Goal: Task Accomplishment & Management: Manage account settings

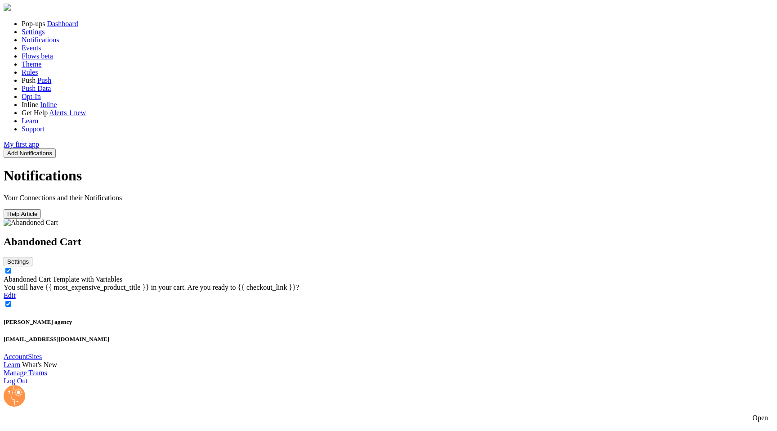
click at [333, 283] on div "You still have {{ most_expensive_product_title }} in your cart. Are you ready t…" at bounding box center [389, 287] width 770 height 8
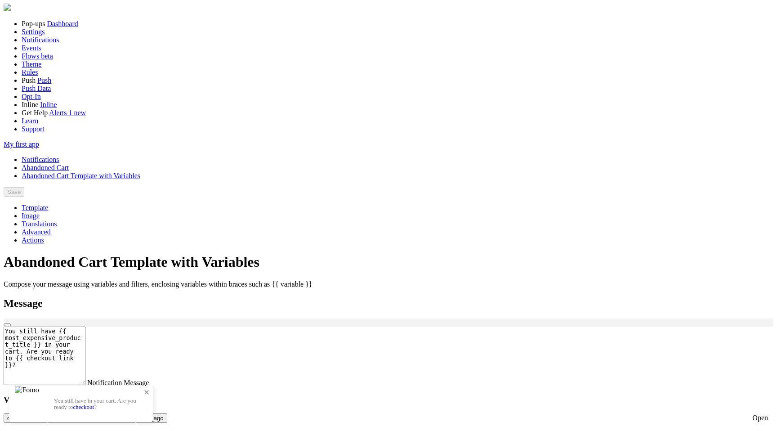
click at [144, 397] on p "You still have in your cart. Are you ready to checkout ?" at bounding box center [99, 403] width 90 height 13
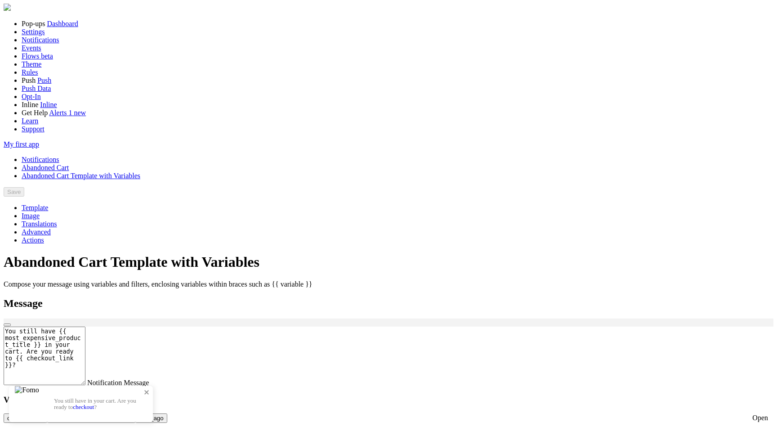
click at [154, 384] on span at bounding box center [146, 391] width 15 height 15
click at [144, 397] on p "You still have in your cart. Are you ready to checkout ?" at bounding box center [99, 403] width 90 height 13
click at [94, 403] on link "checkout" at bounding box center [83, 406] width 21 height 7
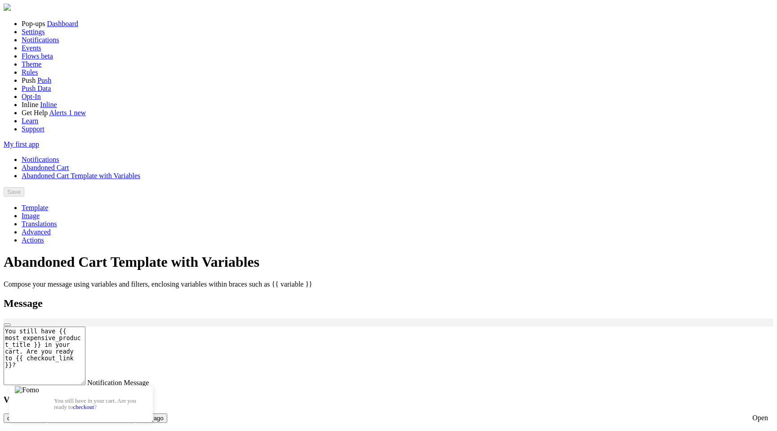
scroll to position [85, 0]
click at [44, 236] on link "Actions" at bounding box center [33, 240] width 22 height 8
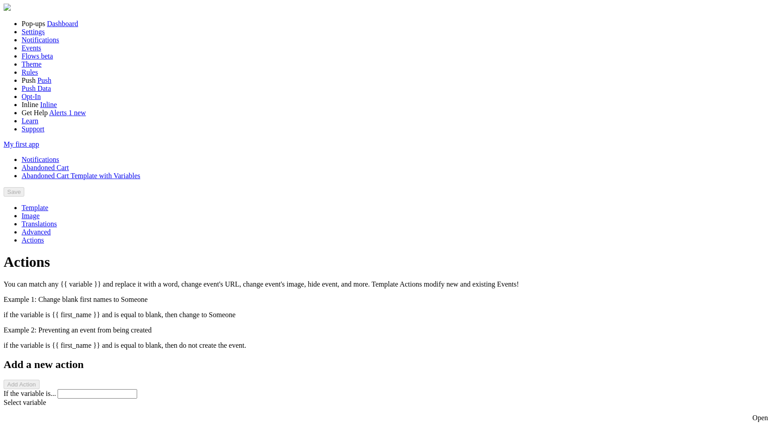
click at [51, 228] on link "Advanced" at bounding box center [36, 232] width 29 height 8
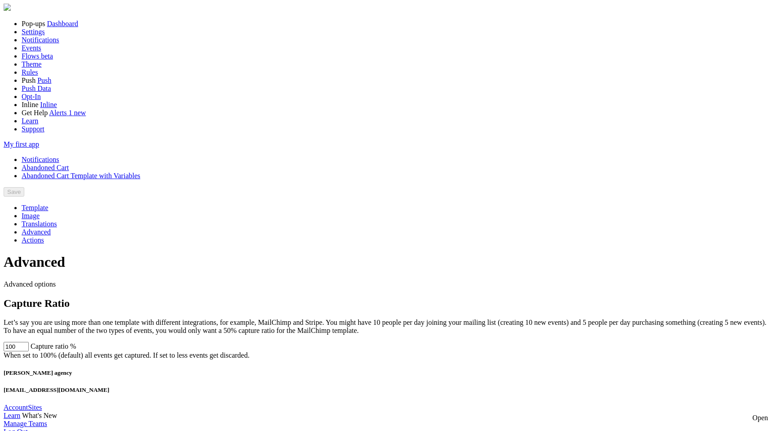
click at [57, 220] on link "Translations" at bounding box center [40, 224] width 36 height 8
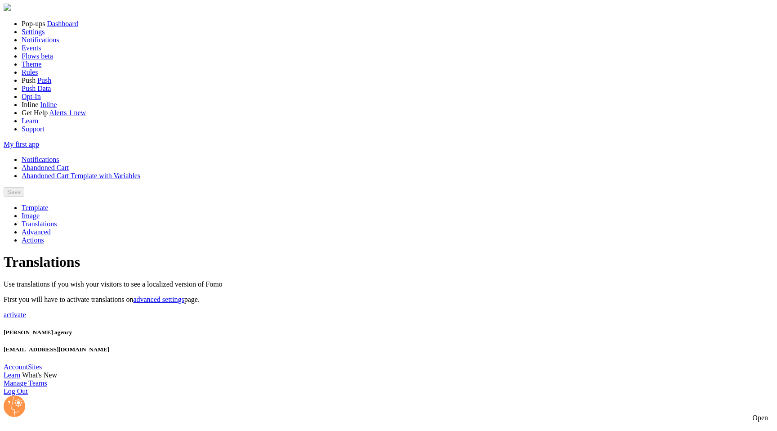
click at [40, 212] on link "Image" at bounding box center [31, 216] width 18 height 8
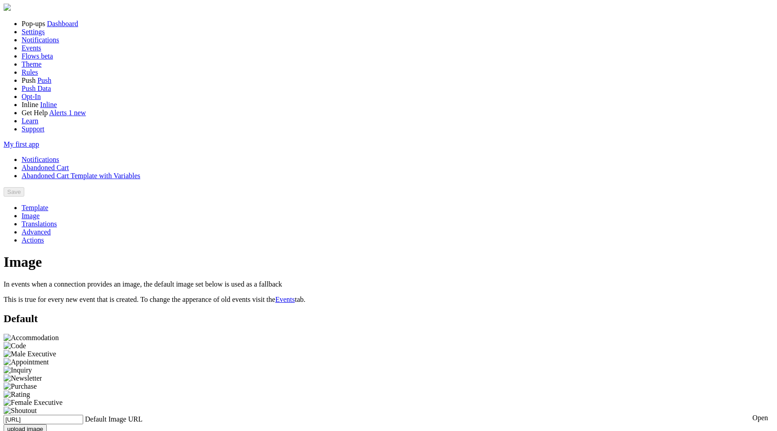
click at [40, 212] on link "Image" at bounding box center [31, 216] width 18 height 8
click at [48, 204] on link "Template" at bounding box center [35, 208] width 27 height 8
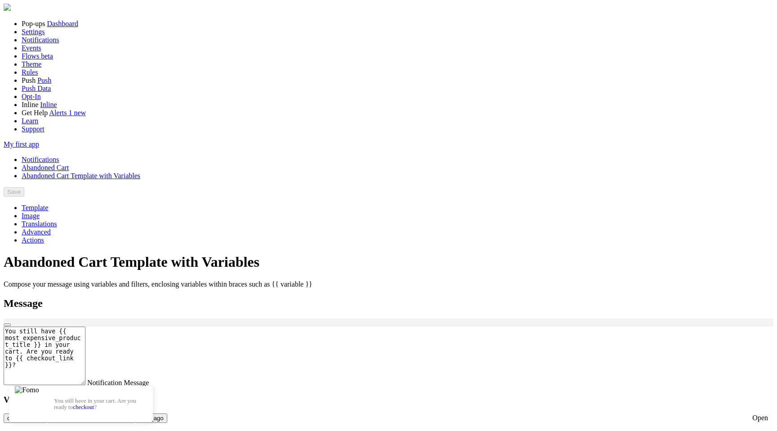
scroll to position [241, 0]
click at [59, 156] on link "Notifications" at bounding box center [41, 160] width 38 height 8
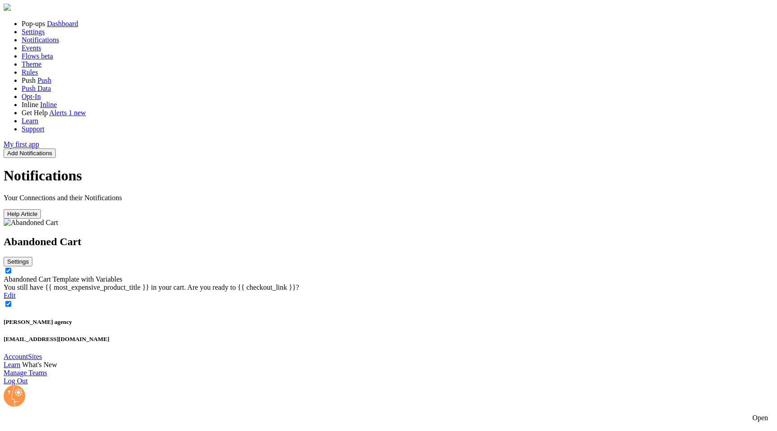
click at [460, 283] on div "You still have {{ most_expensive_product_title }} in your cart. Are you ready t…" at bounding box center [389, 287] width 770 height 8
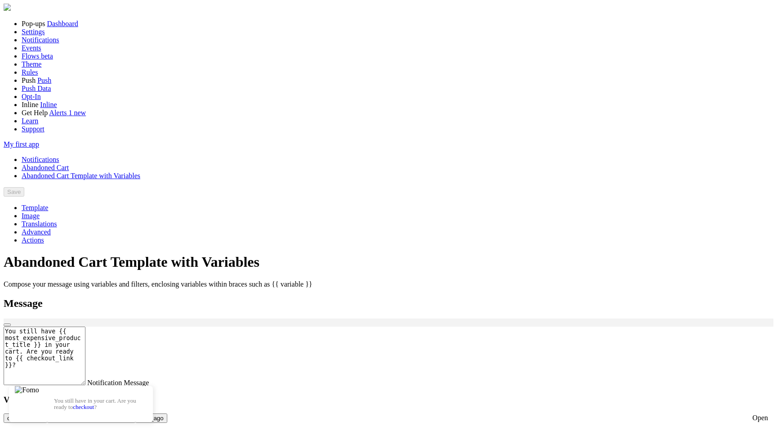
scroll to position [241, 0]
click at [47, 413] on button "checkout_link" at bounding box center [26, 417] width 44 height 9
type textarea "{{ checkout_link }}You still have {{ most_expensive_product_title }} in your ca…"
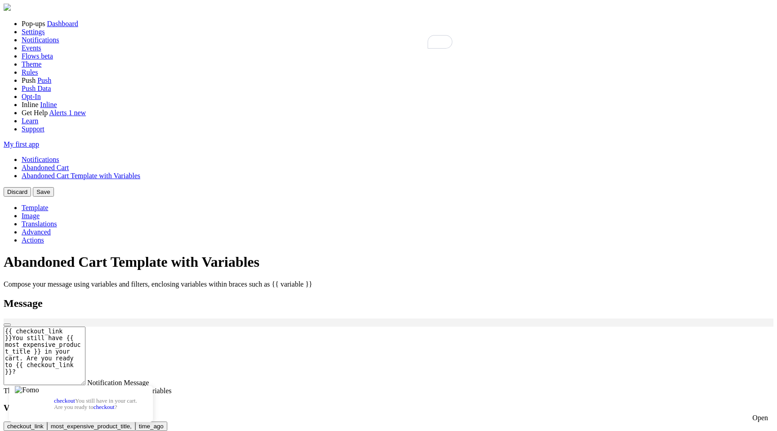
scroll to position [0, 0]
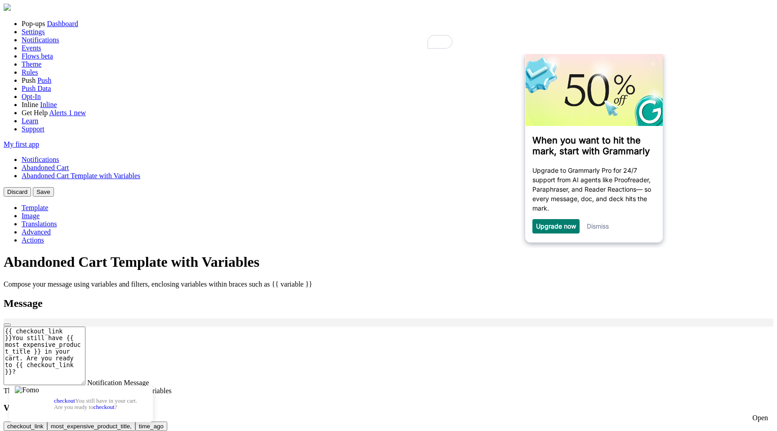
click at [172, 204] on div "Template Image Translations Advanced Actions" at bounding box center [389, 224] width 770 height 40
click at [69, 164] on link "Abandoned Cart" at bounding box center [45, 168] width 47 height 8
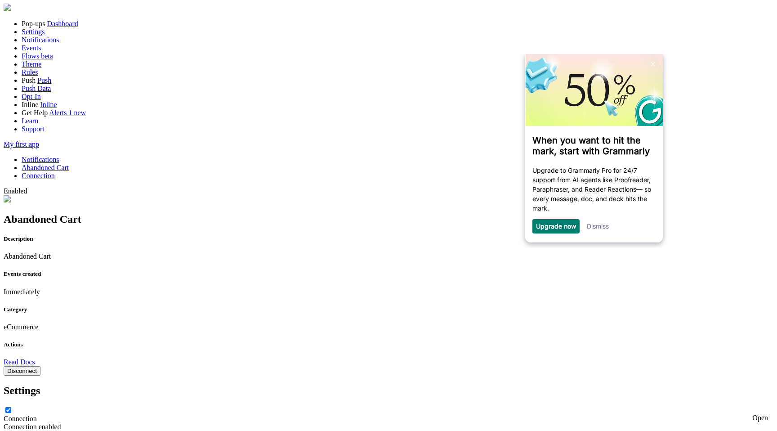
click at [597, 230] on link "Dismiss" at bounding box center [598, 226] width 22 height 8
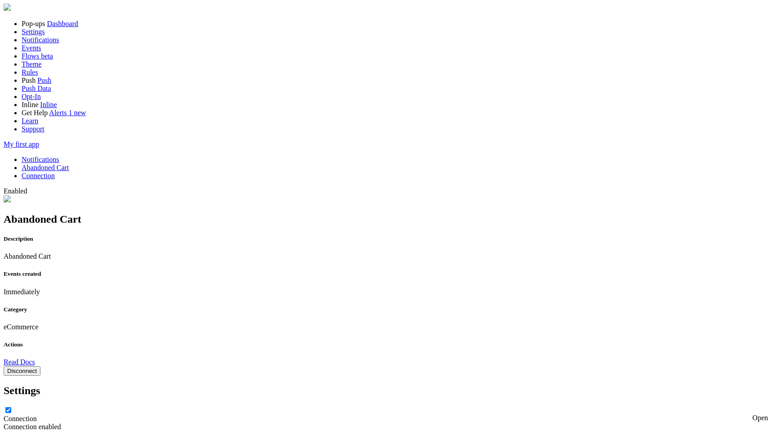
type input "http://www.agency.com/checkout_134"
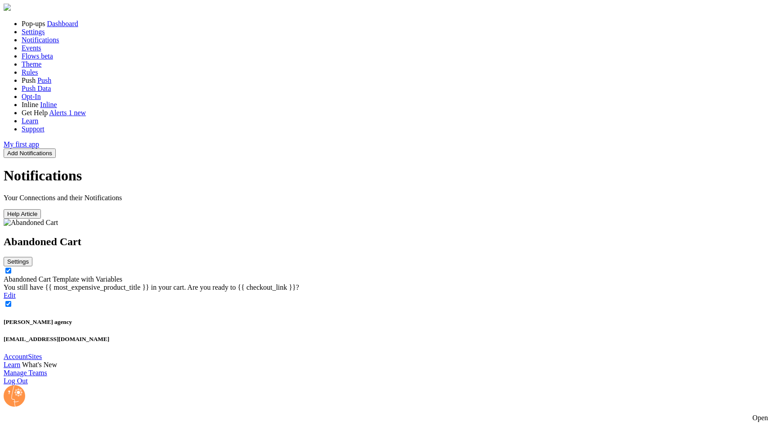
click at [122, 275] on link "Abandoned Cart Template with Variables" at bounding box center [63, 279] width 119 height 8
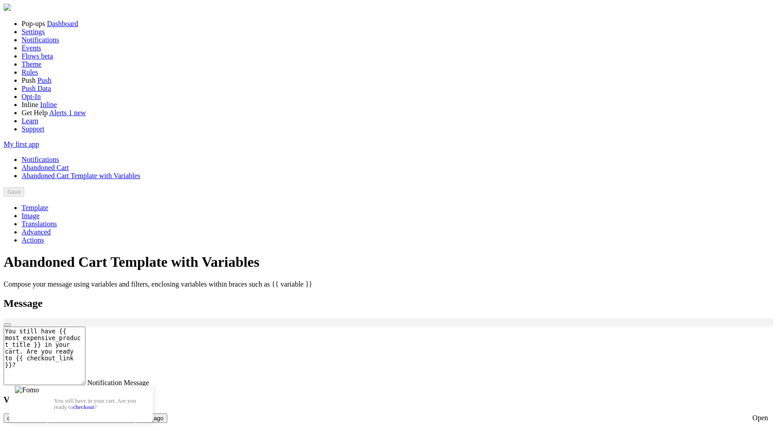
click at [69, 164] on link "Abandoned Cart" at bounding box center [45, 168] width 47 height 8
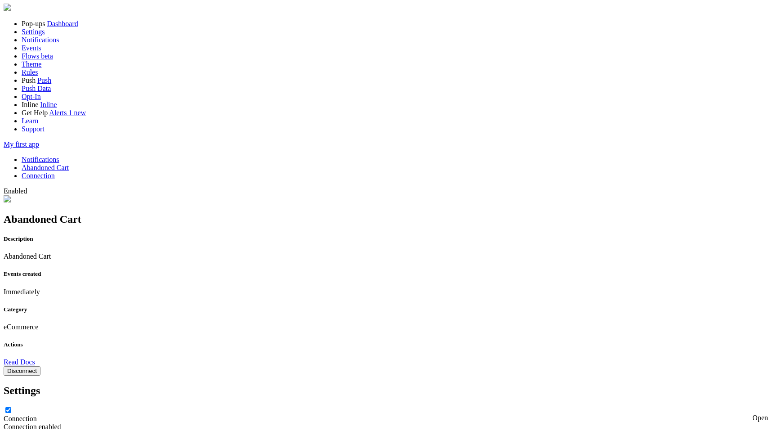
drag, startPoint x: 276, startPoint y: 196, endPoint x: 317, endPoint y: 196, distance: 41.4
copy label "Checkout URL"
drag, startPoint x: 268, startPoint y: 171, endPoint x: 388, endPoint y: 175, distance: 120.1
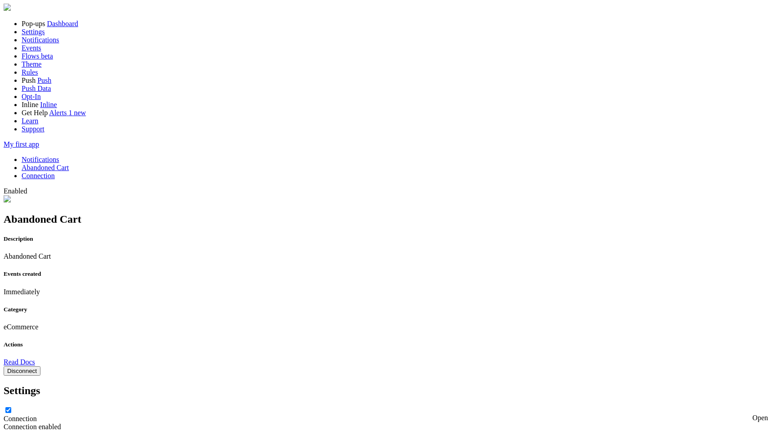
copy div "Enter the URL of the shopping cart page"
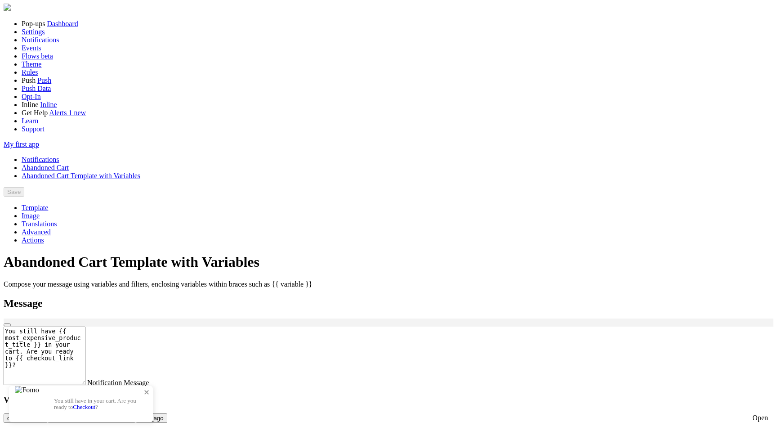
click at [95, 403] on link "Checkout" at bounding box center [84, 406] width 22 height 7
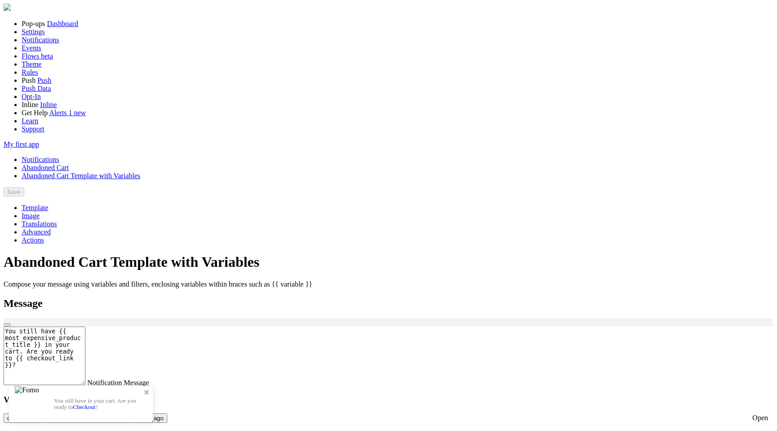
click at [95, 403] on link "Checkout" at bounding box center [84, 406] width 22 height 7
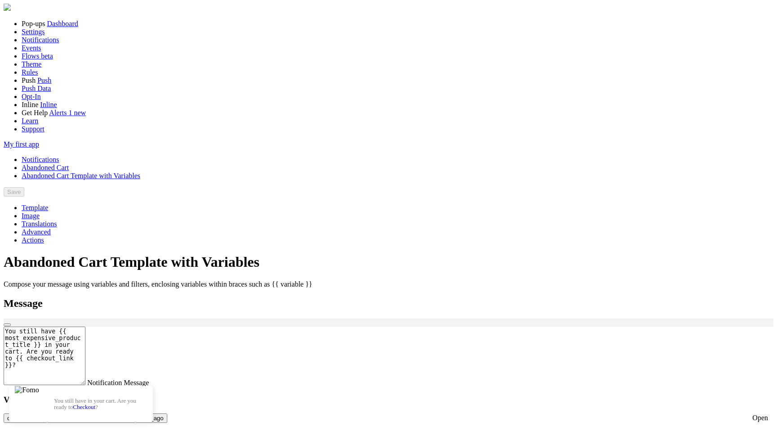
click at [135, 413] on button "most_expensive_product_title," at bounding box center [91, 417] width 88 height 9
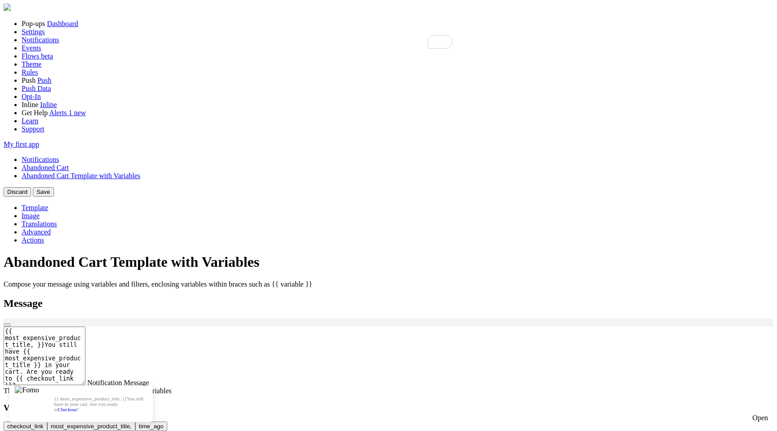
click at [167, 421] on button "time_ago" at bounding box center [151, 425] width 32 height 9
click at [85, 326] on textarea "{{ most_expensive_product_title, }}{{ time_ago }}You still have {{ most_expensi…" at bounding box center [45, 355] width 82 height 58
click at [47, 421] on button "checkout_link" at bounding box center [26, 425] width 44 height 9
click at [174, 244] on div "Template Image Translations Advanced Actions" at bounding box center [389, 224] width 770 height 40
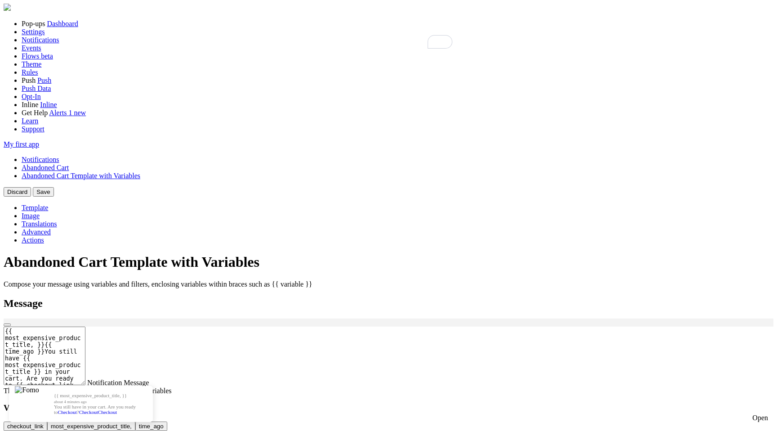
scroll to position [0, 0]
click at [50, 188] on icon at bounding box center [50, 191] width 0 height 7
drag, startPoint x: 450, startPoint y: 81, endPoint x: 346, endPoint y: 75, distance: 104.1
click at [85, 326] on textarea "{{ most_expensive_product_title, }}{{ time_ago }}You still have {{ most_expensi…" at bounding box center [45, 355] width 82 height 58
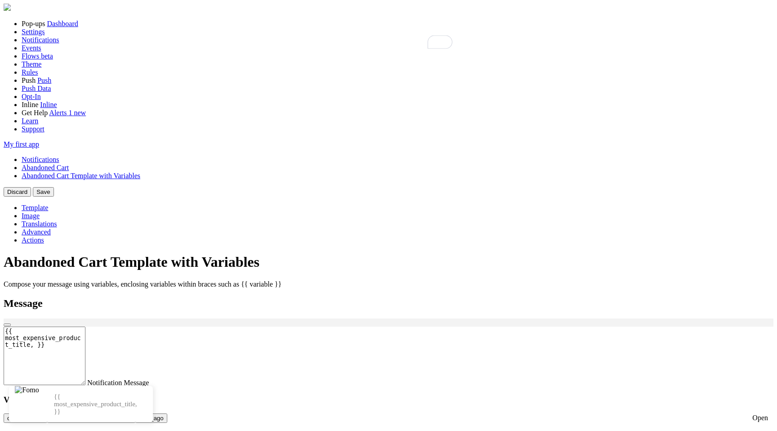
click at [47, 413] on button "checkout_link" at bounding box center [26, 417] width 44 height 9
click at [302, 318] on div "{{ most_expensive_product_title, }} Checkout {{ most_expensive_product_title, }…" at bounding box center [389, 436] width 770 height 236
click at [135, 413] on button "most_expensive_product_title," at bounding box center [91, 417] width 88 height 9
click at [167, 413] on button "time_ago" at bounding box center [151, 417] width 32 height 9
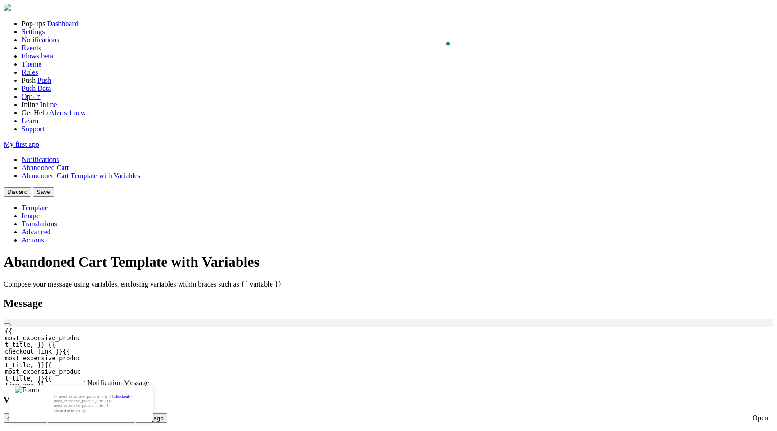
click at [47, 413] on button "checkout_link" at bounding box center [26, 417] width 44 height 9
click at [135, 413] on button "most_expensive_product_title," at bounding box center [91, 417] width 88 height 9
type textarea "{{ most_expensive_product_title, }} {{ checkout_link }}{{ most_expensive_produc…"
click at [391, 318] on div "{{ most_expensive_product_title, }} Checkout {{ most_expensive_product_title, }…" at bounding box center [389, 436] width 770 height 236
click at [129, 392] on link "Checkout" at bounding box center [122, 394] width 16 height 4
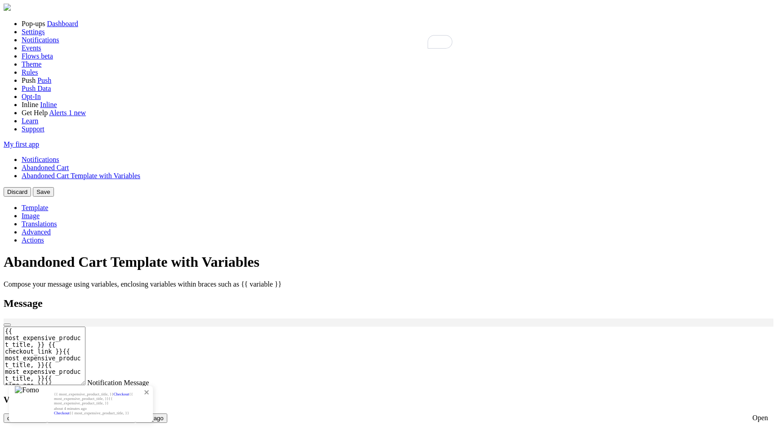
click at [70, 411] on link "Checkout" at bounding box center [62, 413] width 16 height 4
click at [98, 409] on link "Checkout" at bounding box center [88, 411] width 19 height 5
